Goal: Task Accomplishment & Management: Manage account settings

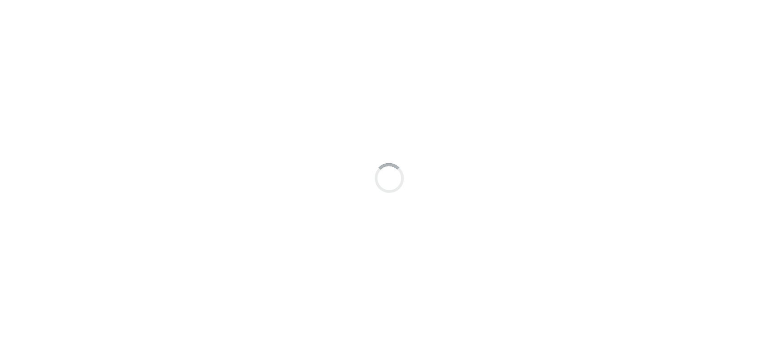
scroll to position [7, 0]
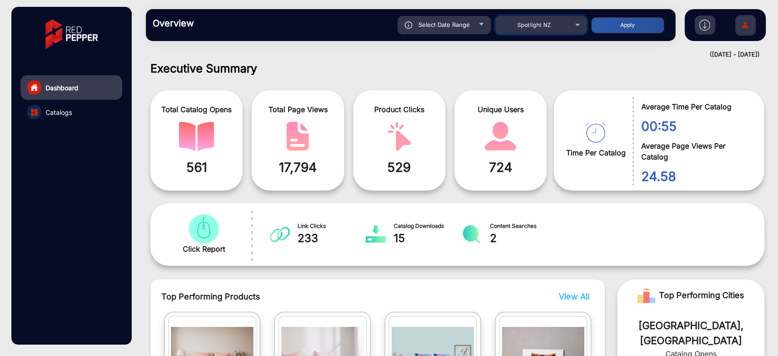
click at [551, 26] on div "Spotlight NZ" at bounding box center [533, 25] width 73 height 11
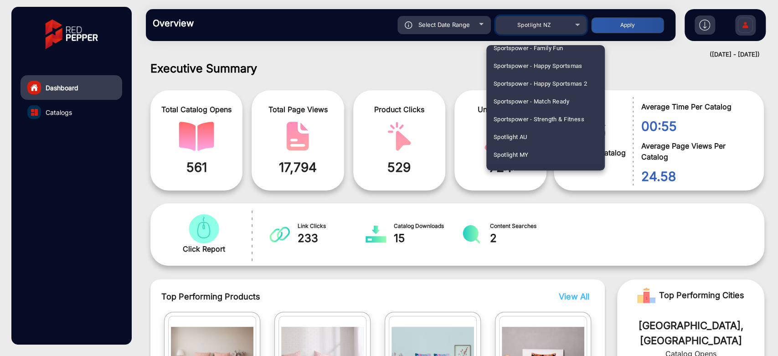
scroll to position [2360, 0]
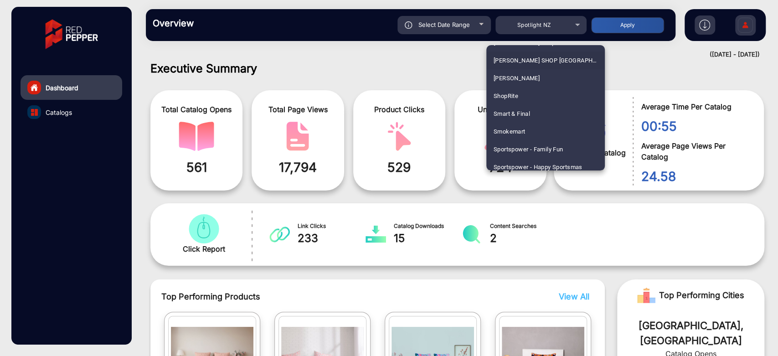
click at [539, 54] on span "[PERSON_NAME] SHOP [GEOGRAPHIC_DATA]" at bounding box center [545, 60] width 104 height 18
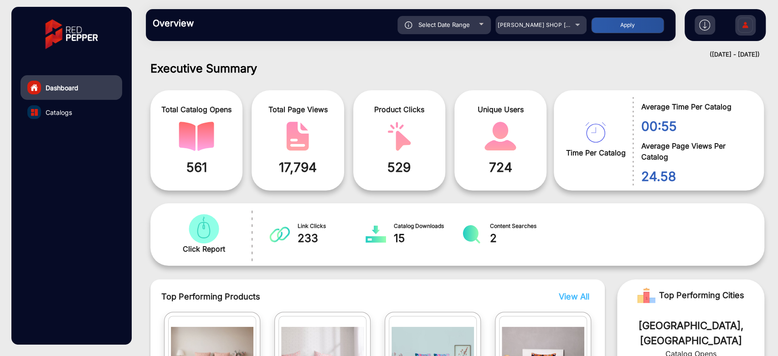
click at [470, 26] on div "Select Date Range" at bounding box center [443, 25] width 93 height 18
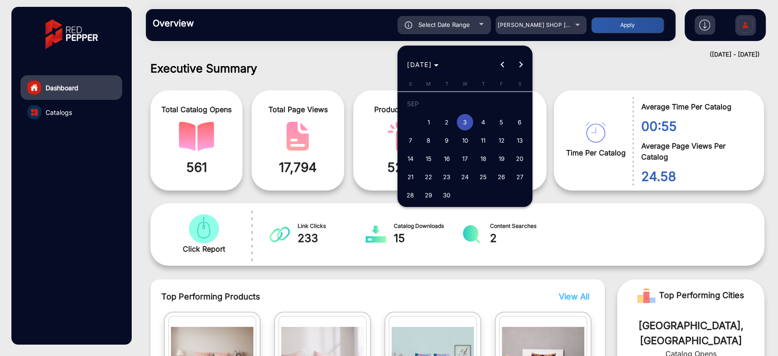
click at [517, 64] on button "Next month" at bounding box center [521, 65] width 18 height 18
click at [518, 105] on span "4" at bounding box center [519, 105] width 16 height 19
type input "[DATE]"
click at [518, 105] on span "4" at bounding box center [519, 105] width 16 height 19
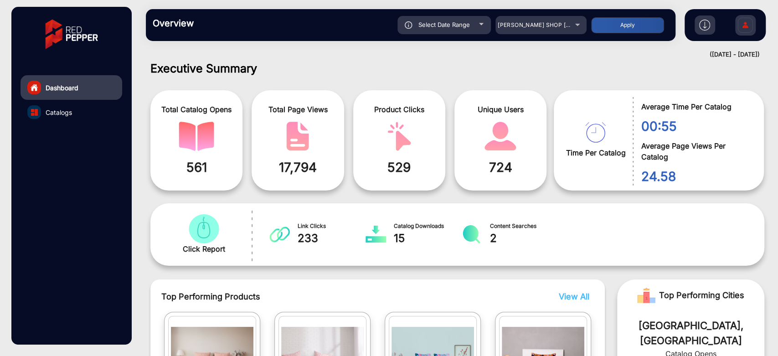
type input "[DATE]"
click at [604, 19] on button "Apply" at bounding box center [627, 25] width 73 height 16
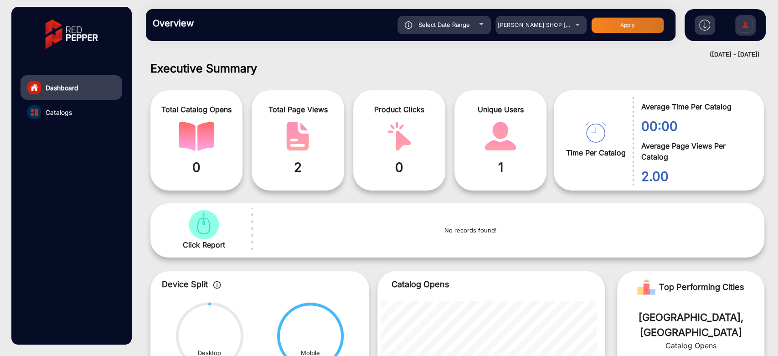
click at [467, 19] on div "Select Date Range" at bounding box center [443, 25] width 93 height 18
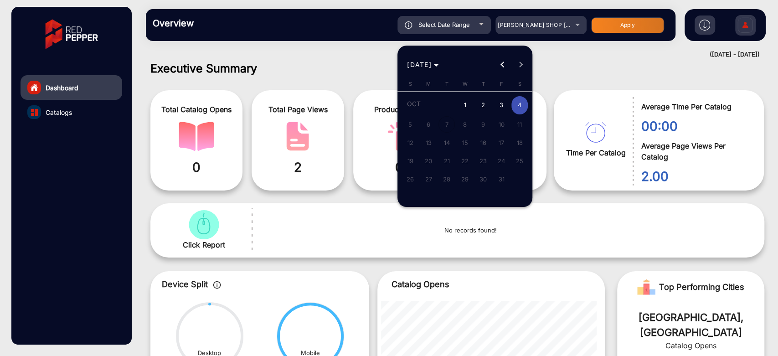
click at [496, 103] on span "3" at bounding box center [501, 105] width 16 height 19
type input "[DATE]"
click at [496, 103] on span "3" at bounding box center [501, 105] width 16 height 19
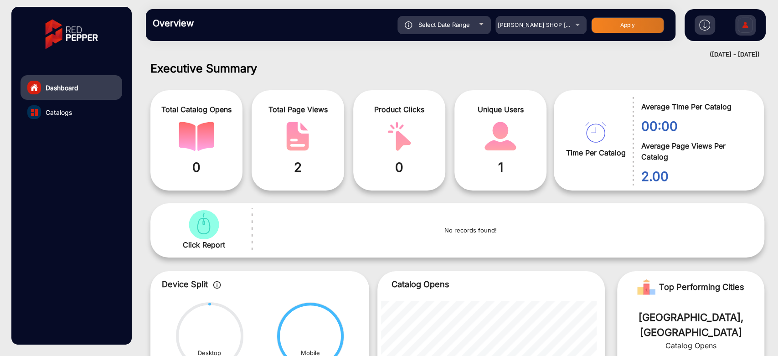
type input "[DATE]"
click at [596, 29] on button "Apply" at bounding box center [627, 25] width 73 height 16
click at [535, 26] on span "[PERSON_NAME] SHOP [GEOGRAPHIC_DATA]" at bounding box center [559, 24] width 125 height 7
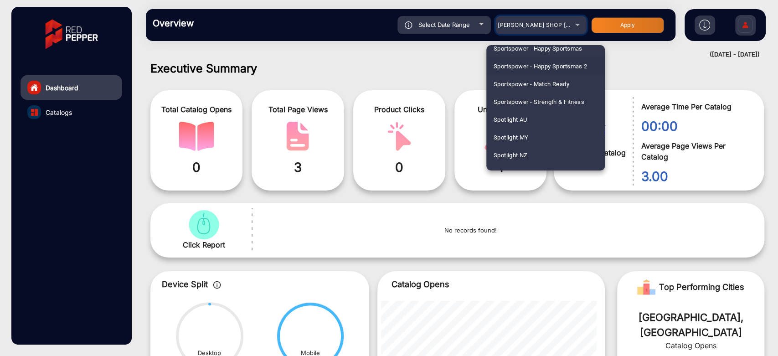
scroll to position [2479, 0]
click at [541, 148] on mat-option "Spotlight NZ" at bounding box center [545, 155] width 118 height 18
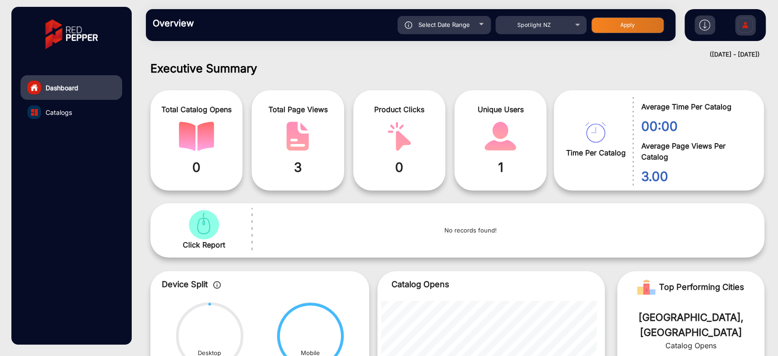
click at [621, 29] on button "Apply" at bounding box center [627, 25] width 73 height 16
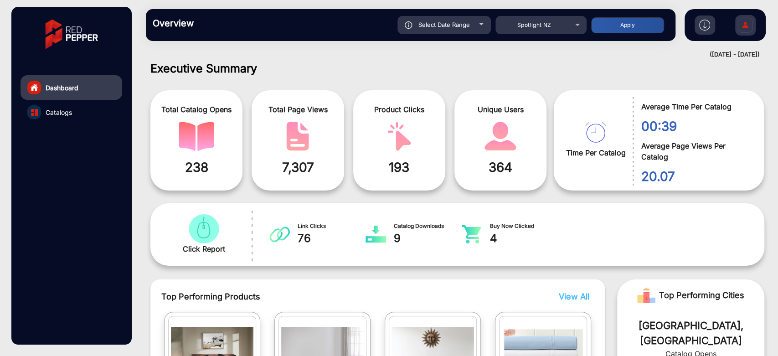
click at [480, 26] on div "Select Date Range" at bounding box center [443, 25] width 93 height 18
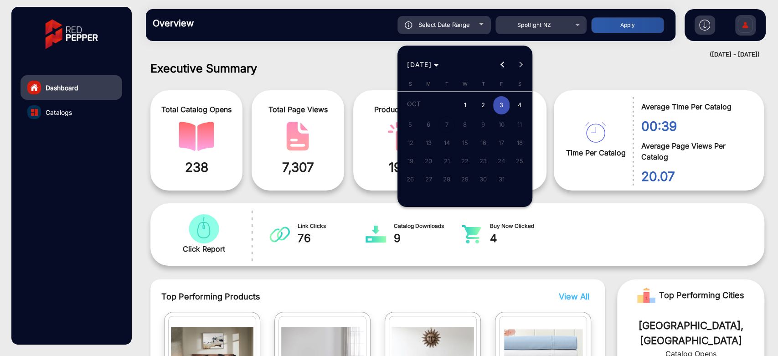
click at [518, 101] on span "4" at bounding box center [519, 105] width 16 height 19
type input "[DATE]"
click at [518, 101] on span "4" at bounding box center [519, 105] width 16 height 19
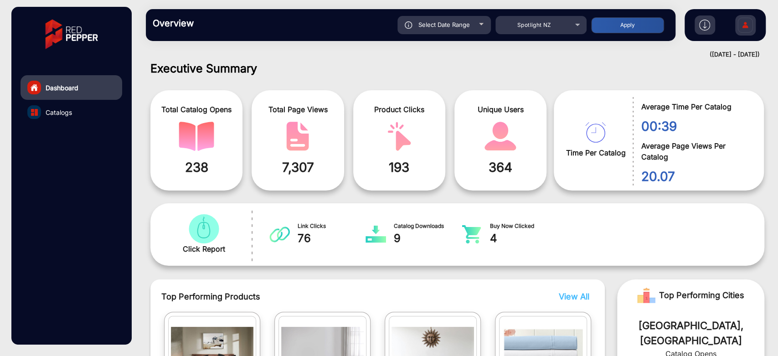
type input "[DATE]"
click at [651, 26] on button "Apply" at bounding box center [627, 25] width 73 height 16
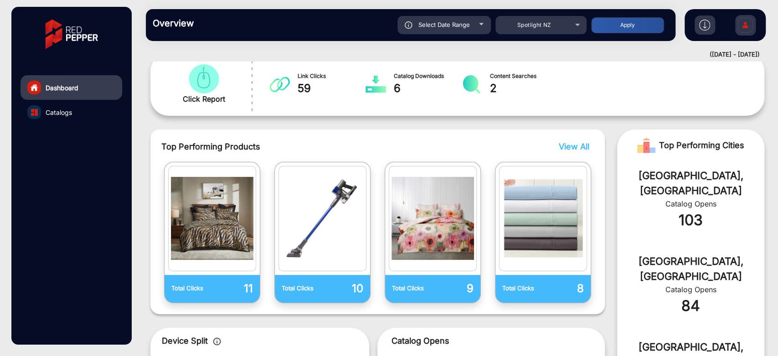
scroll to position [159, 0]
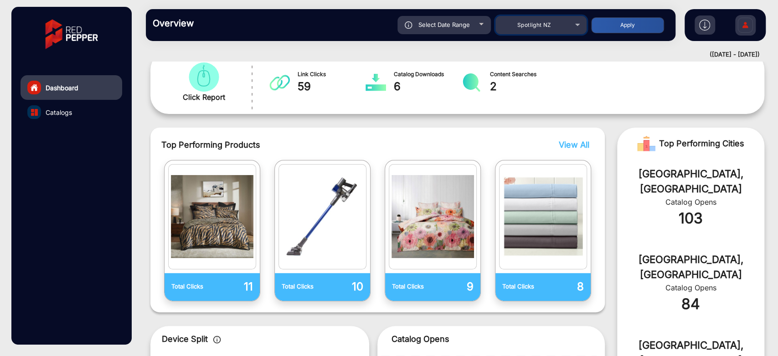
click at [540, 31] on mat-select "Spotlight NZ" at bounding box center [540, 25] width 91 height 18
click at [560, 25] on div "Spotlight NZ" at bounding box center [533, 25] width 73 height 11
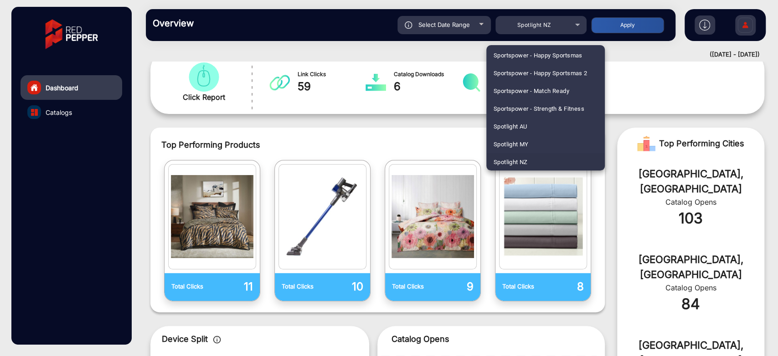
click at [236, 41] on div at bounding box center [389, 178] width 778 height 356
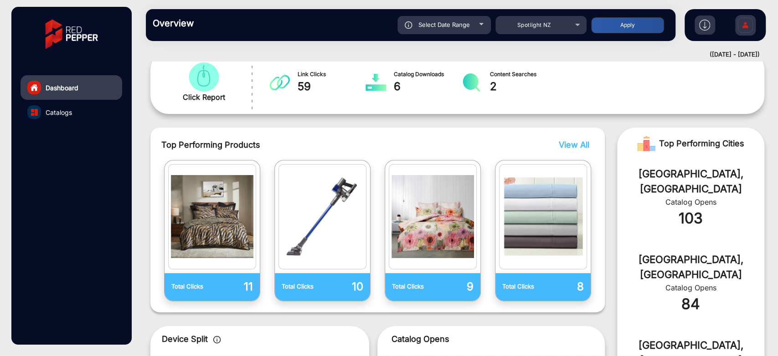
click at [740, 21] on img at bounding box center [744, 26] width 19 height 32
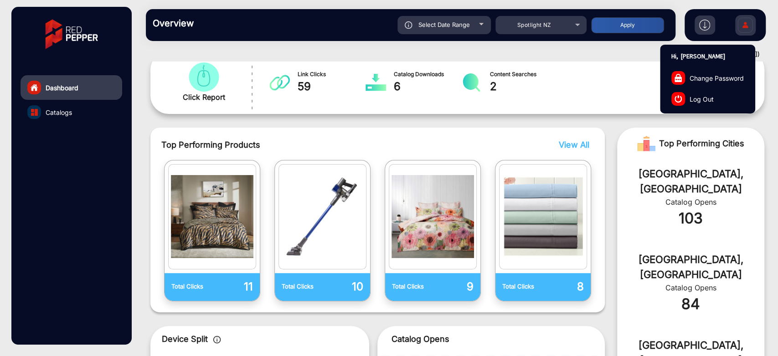
click at [713, 92] on link "Log Out" at bounding box center [707, 98] width 94 height 21
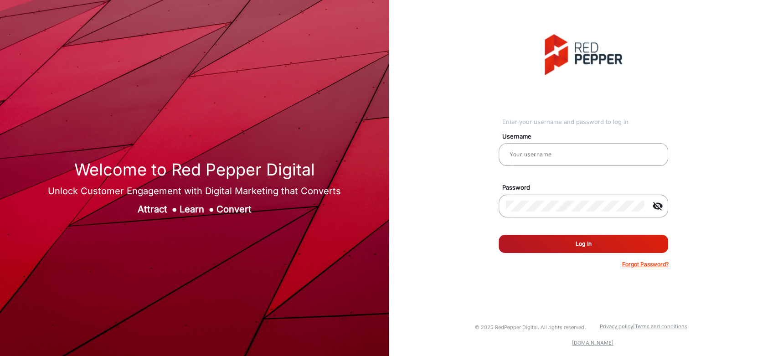
type input "[PERSON_NAME]"
